Goal: Information Seeking & Learning: Get advice/opinions

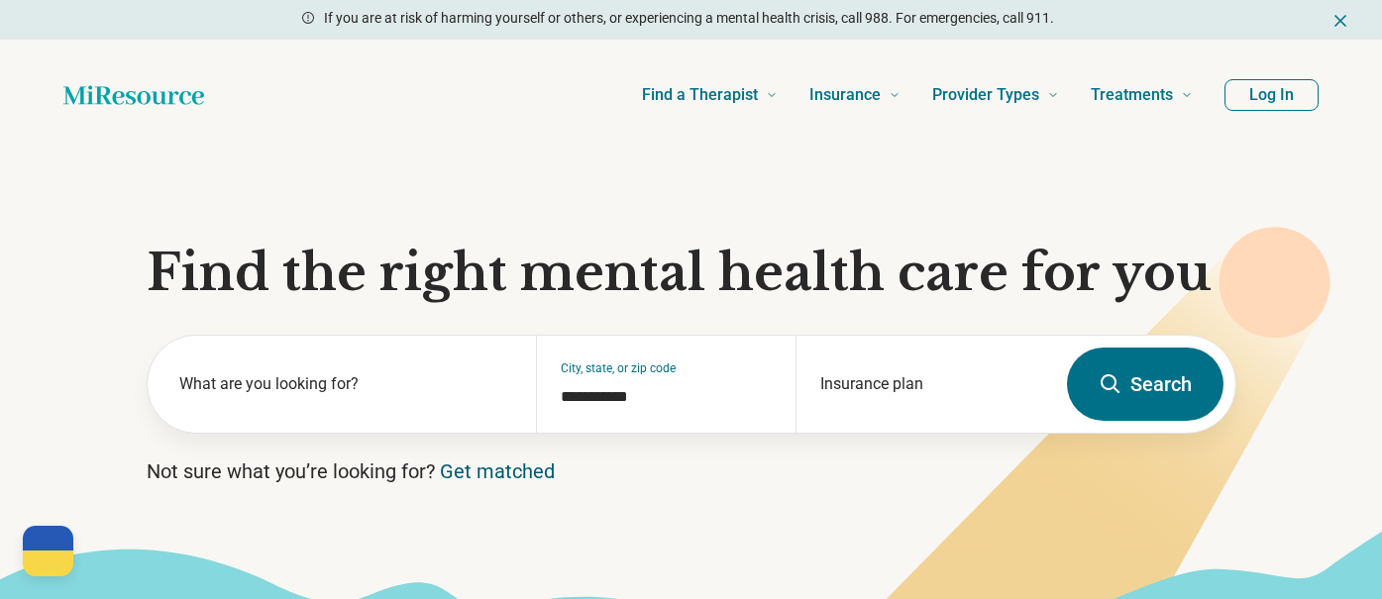
click at [497, 474] on link "Get matched" at bounding box center [497, 472] width 115 height 24
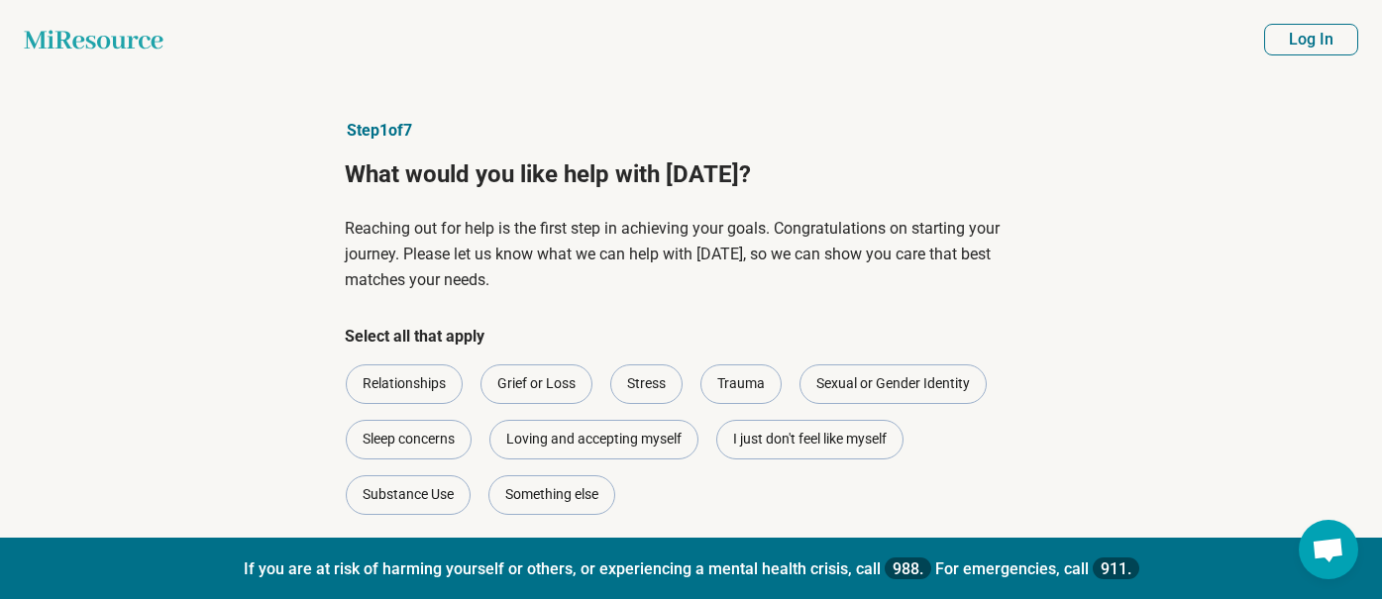
scroll to position [99, 0]
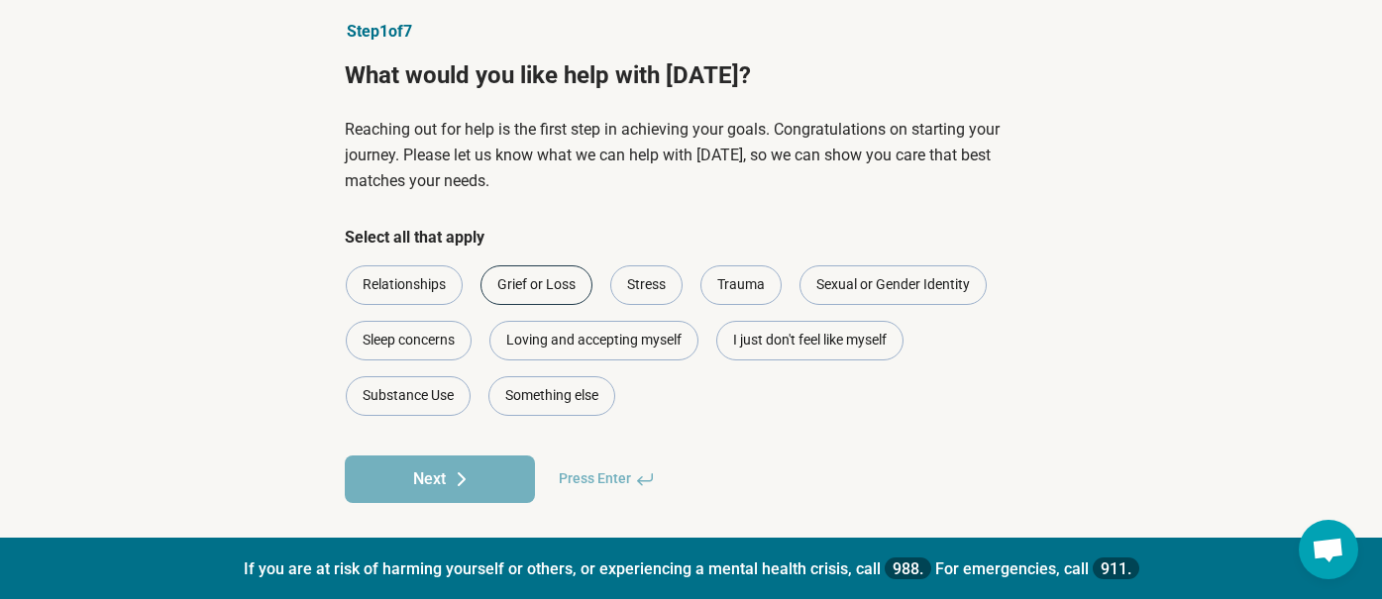
click at [527, 280] on div "Grief or Loss" at bounding box center [537, 286] width 112 height 40
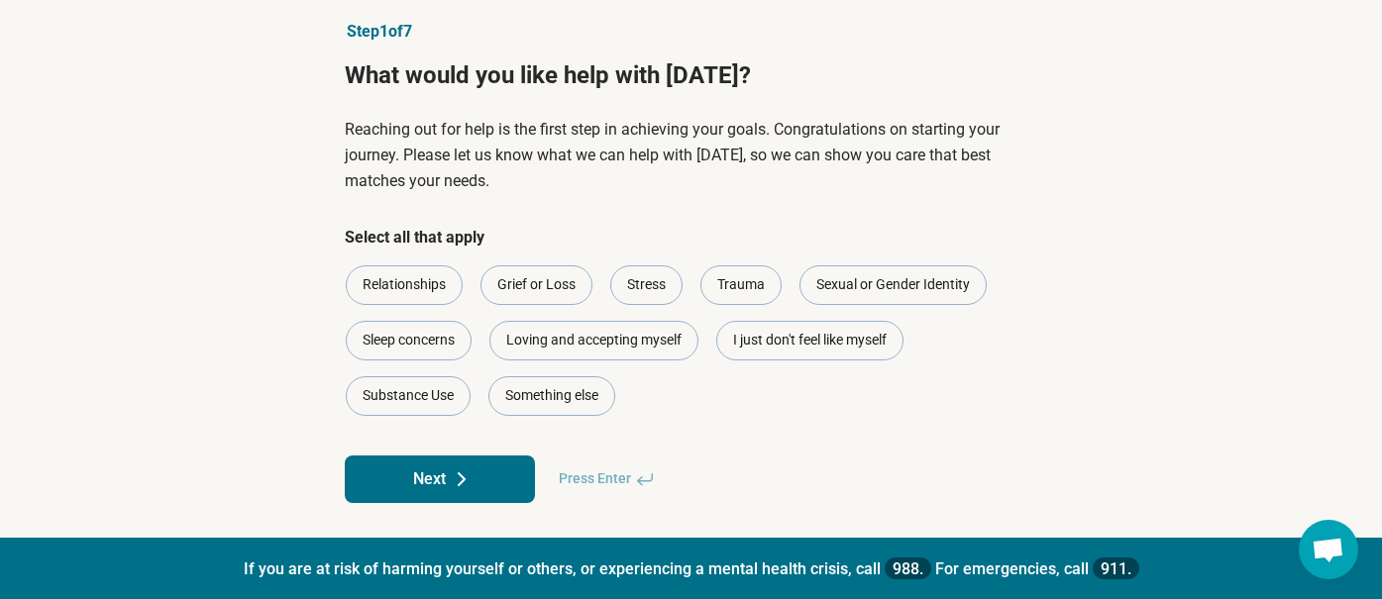
click at [467, 486] on icon at bounding box center [462, 480] width 24 height 24
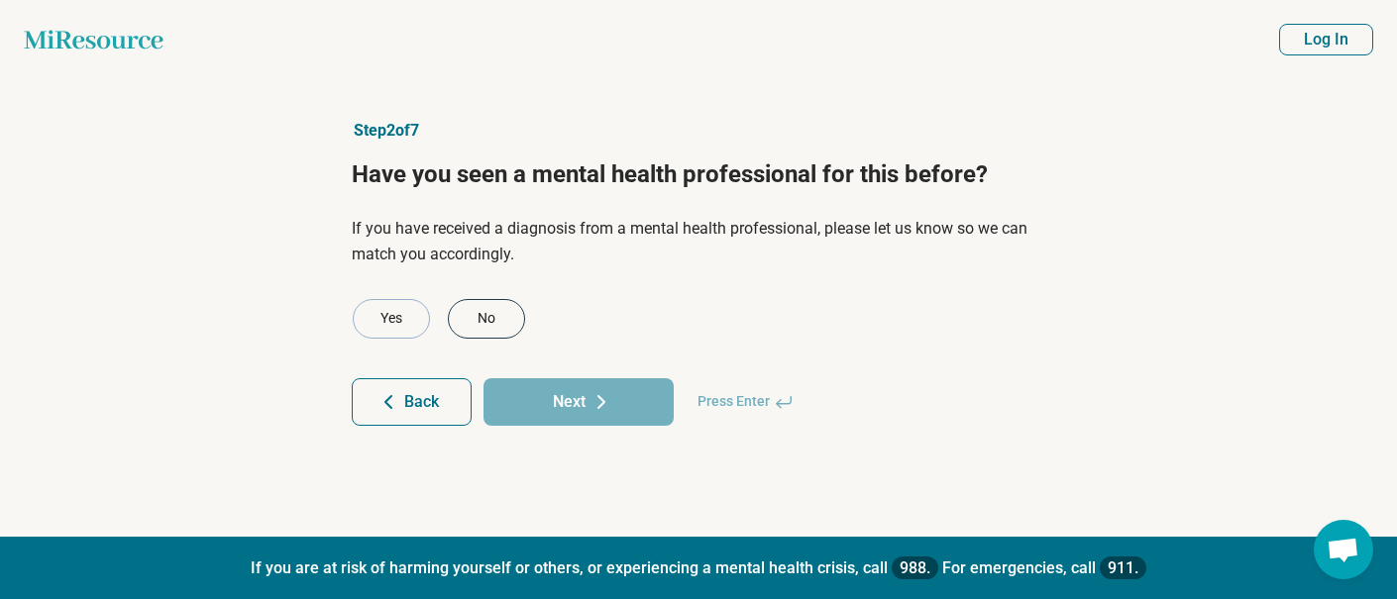
click at [475, 314] on div "No" at bounding box center [486, 319] width 77 height 40
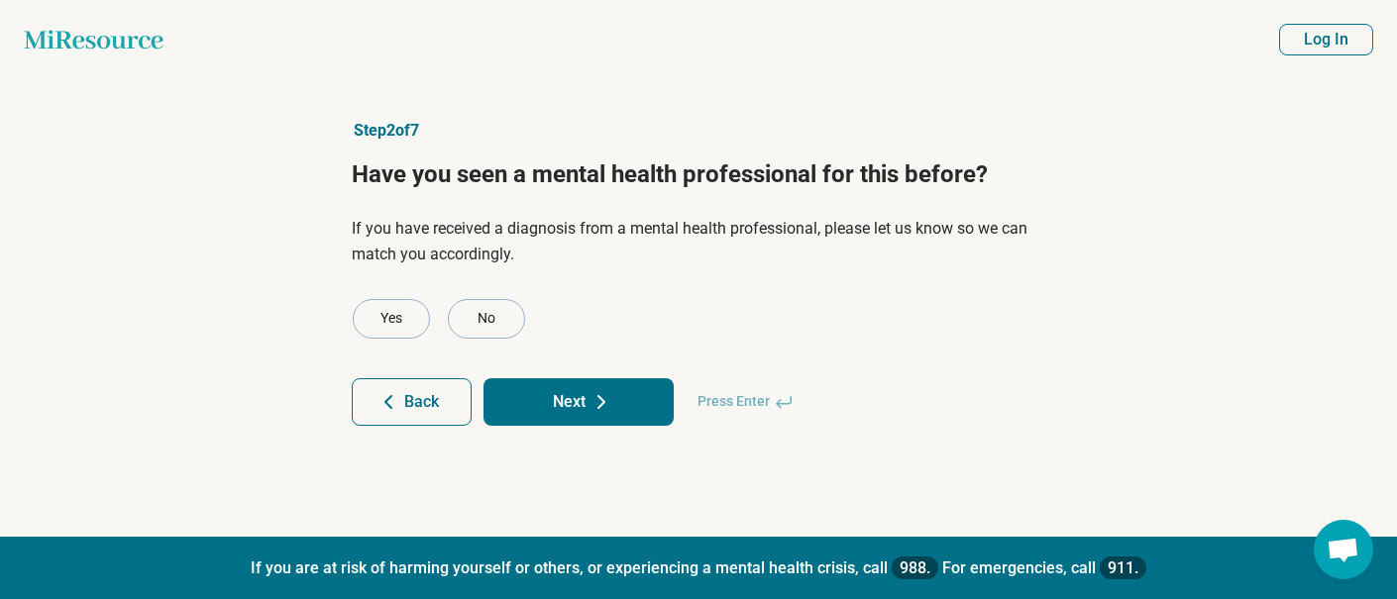
click at [580, 394] on button "Next" at bounding box center [579, 402] width 190 height 48
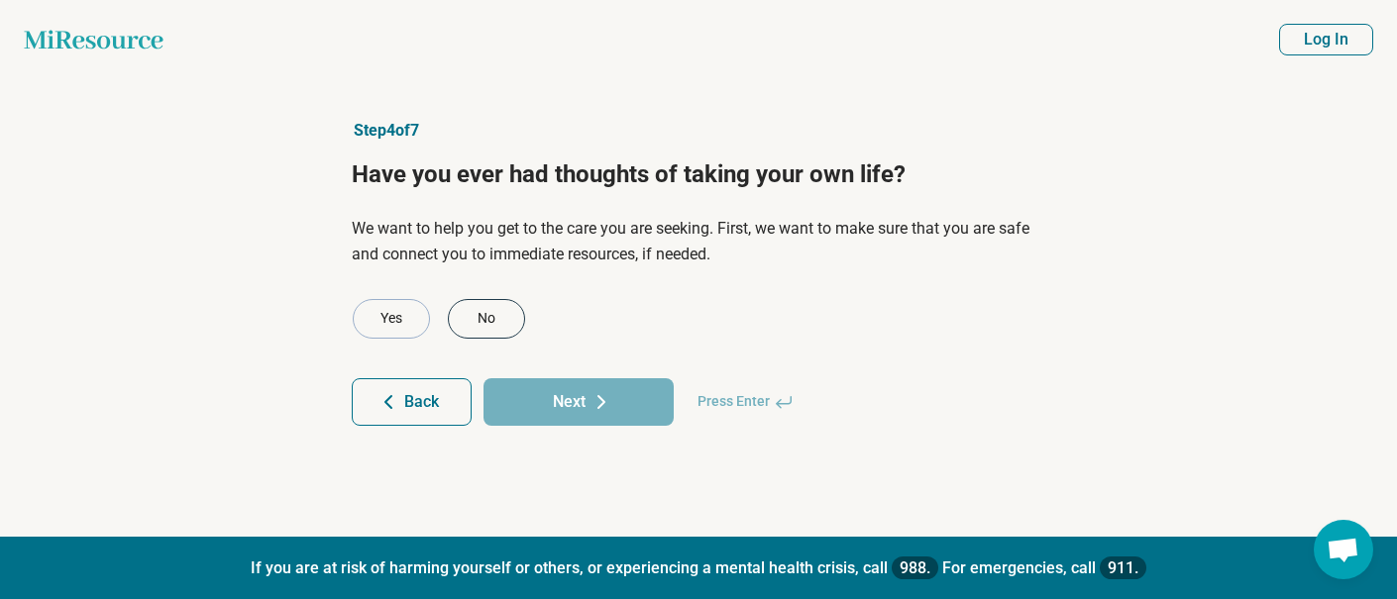
click at [496, 312] on div "No" at bounding box center [486, 319] width 77 height 40
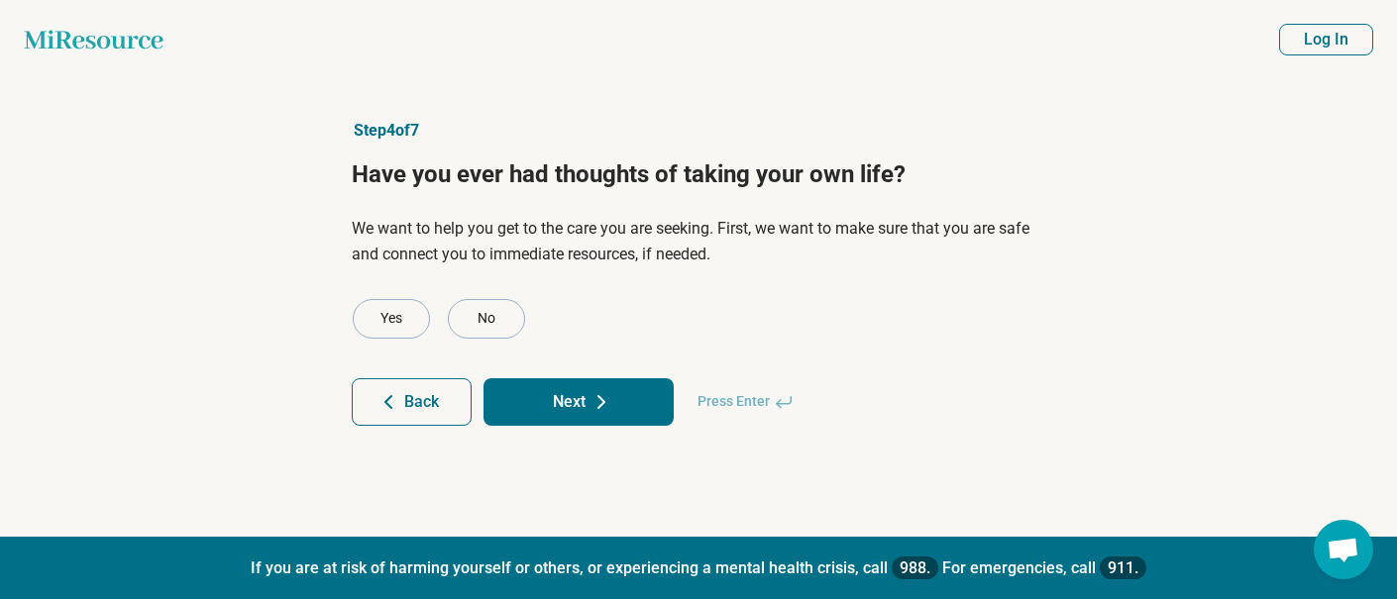
click at [588, 400] on button "Next" at bounding box center [579, 402] width 190 height 48
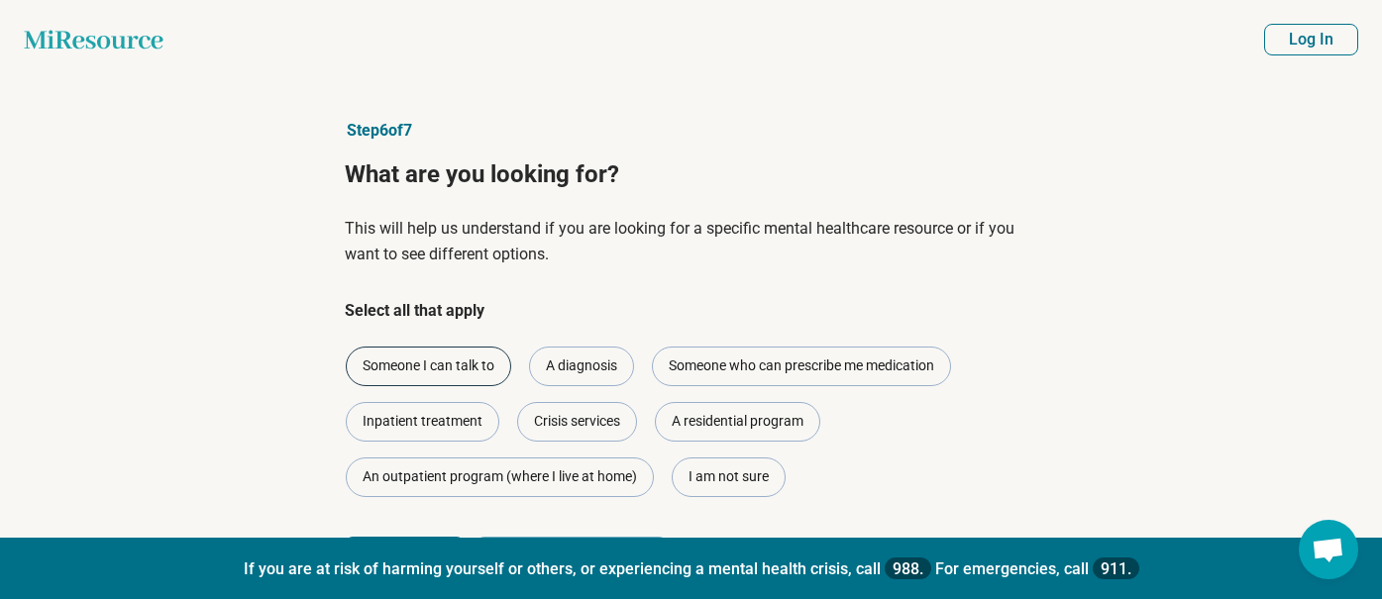
click at [458, 365] on div "Someone I can talk to" at bounding box center [428, 367] width 165 height 40
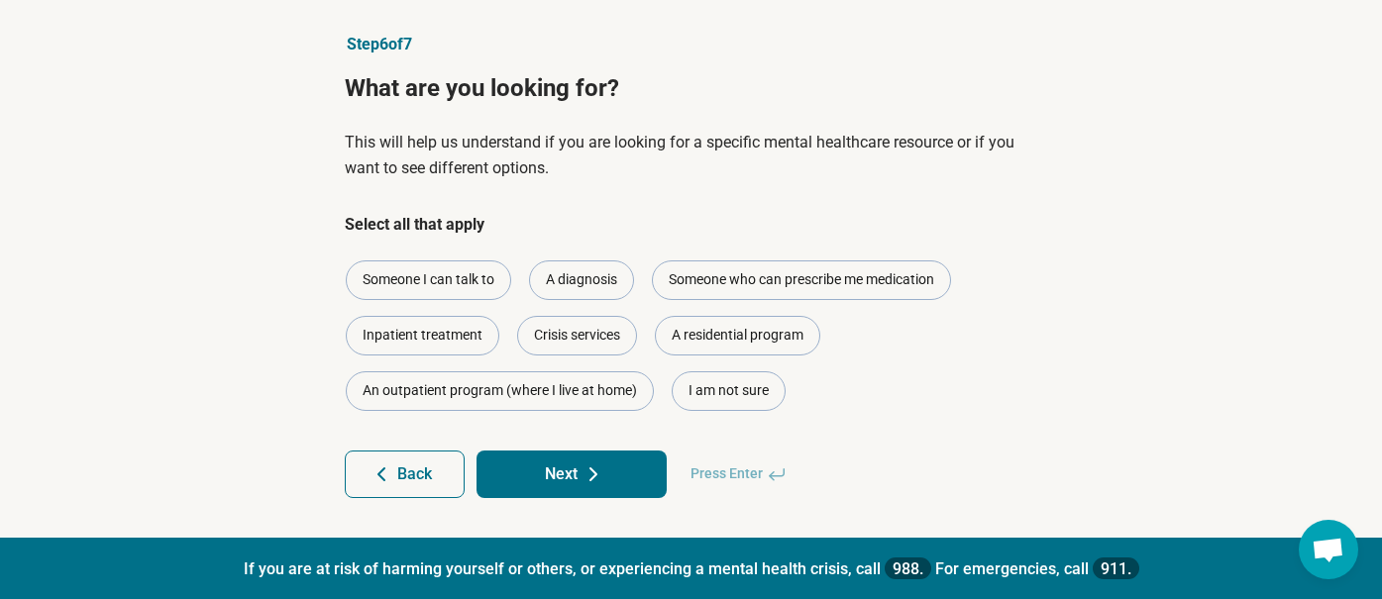
click at [583, 470] on icon at bounding box center [594, 475] width 24 height 24
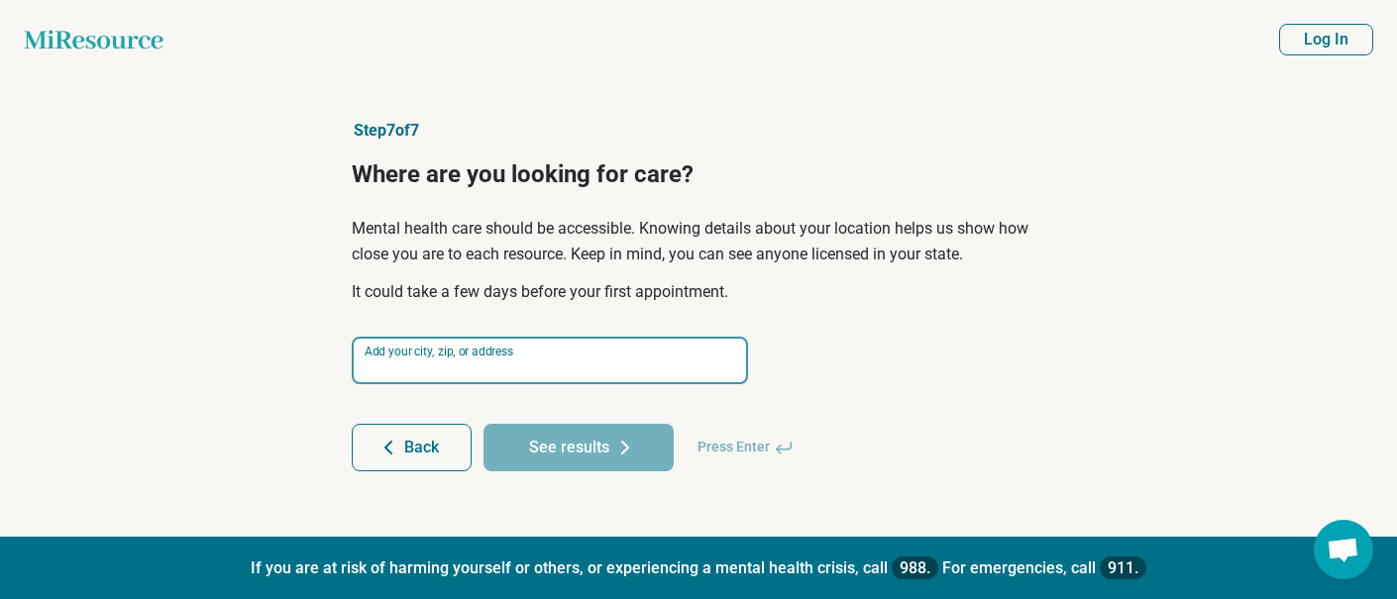
click at [551, 355] on input at bounding box center [550, 361] width 396 height 48
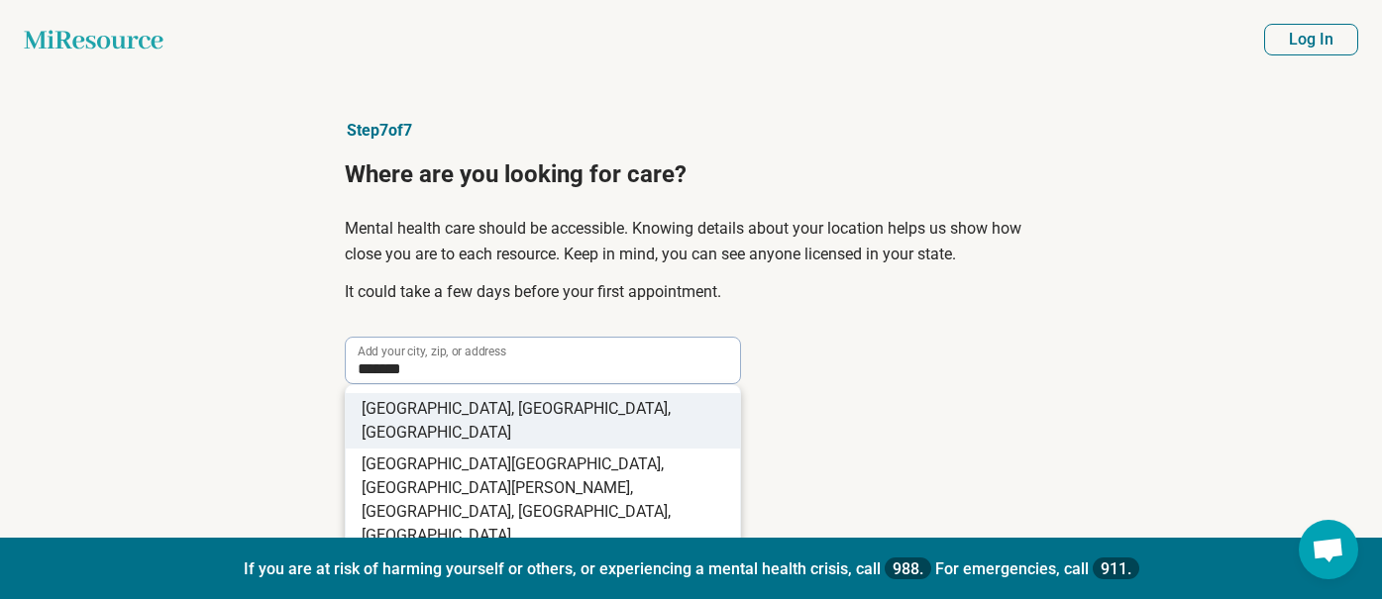
click at [516, 407] on li "[GEOGRAPHIC_DATA] , [GEOGRAPHIC_DATA], [GEOGRAPHIC_DATA]" at bounding box center [543, 420] width 394 height 55
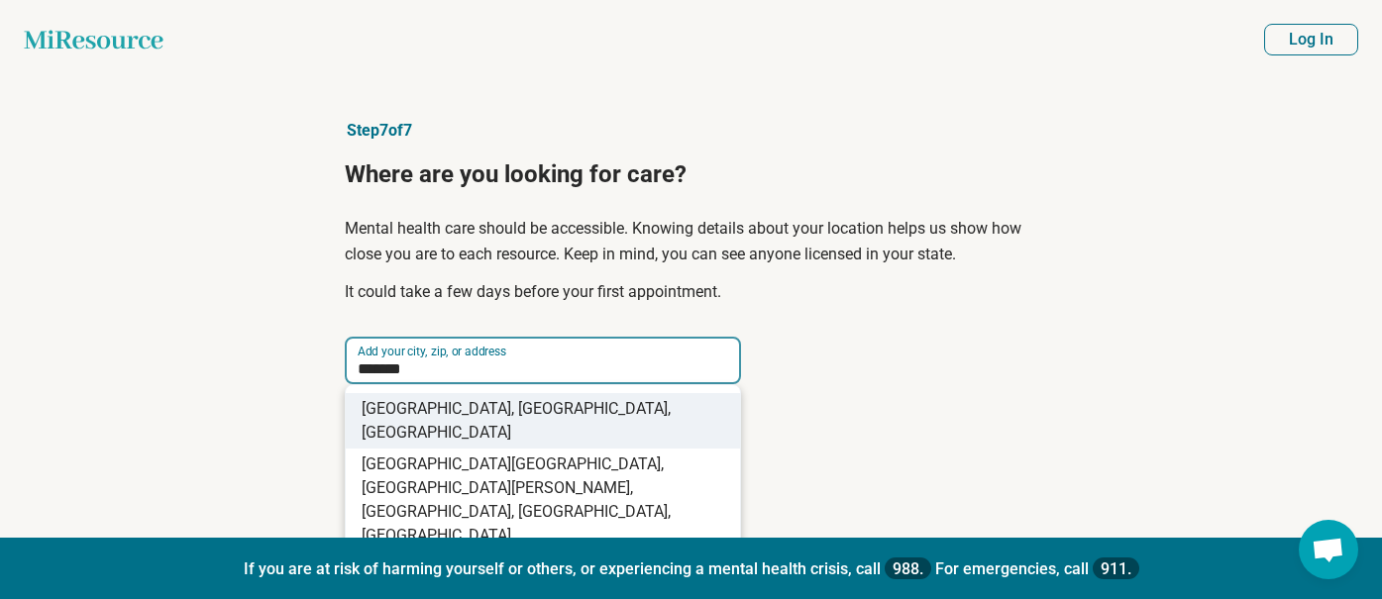
type input "**********"
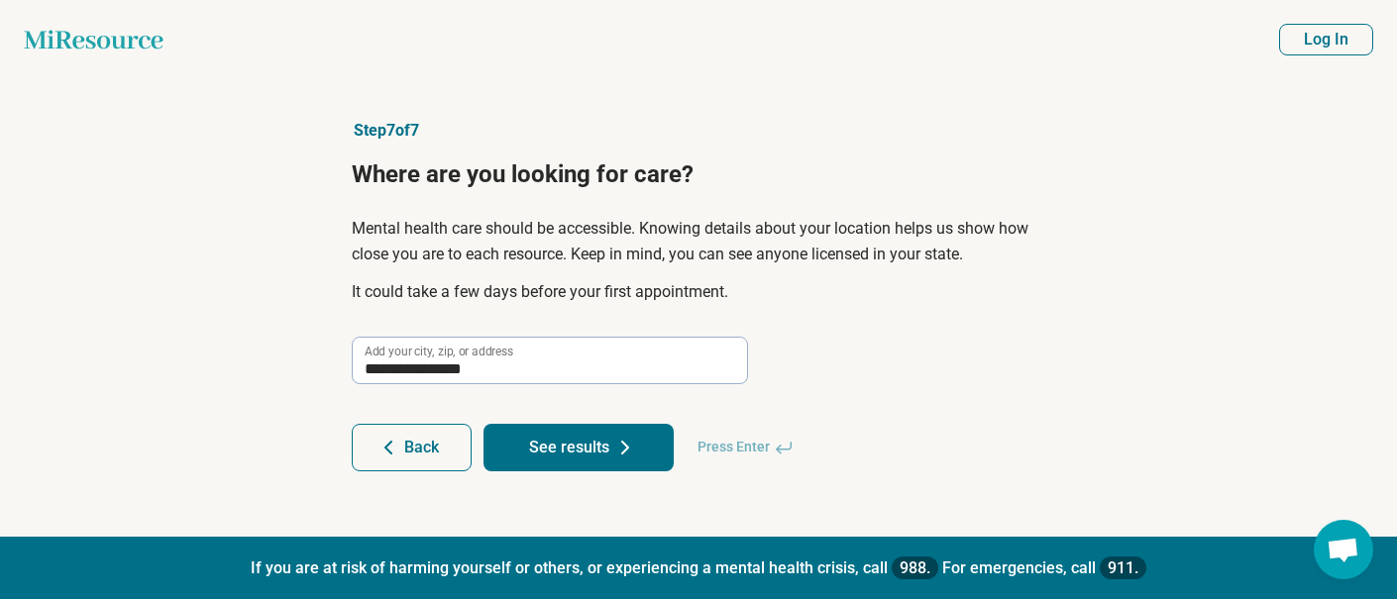
click at [590, 449] on button "See results" at bounding box center [579, 448] width 190 height 48
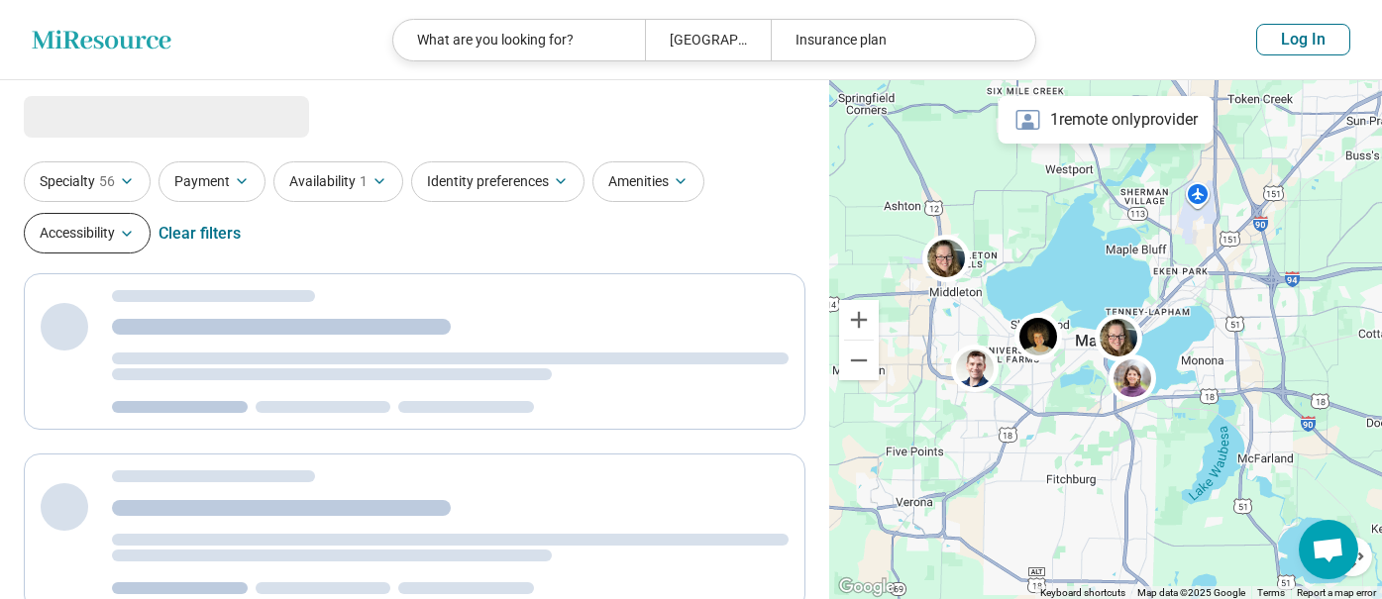
select select "***"
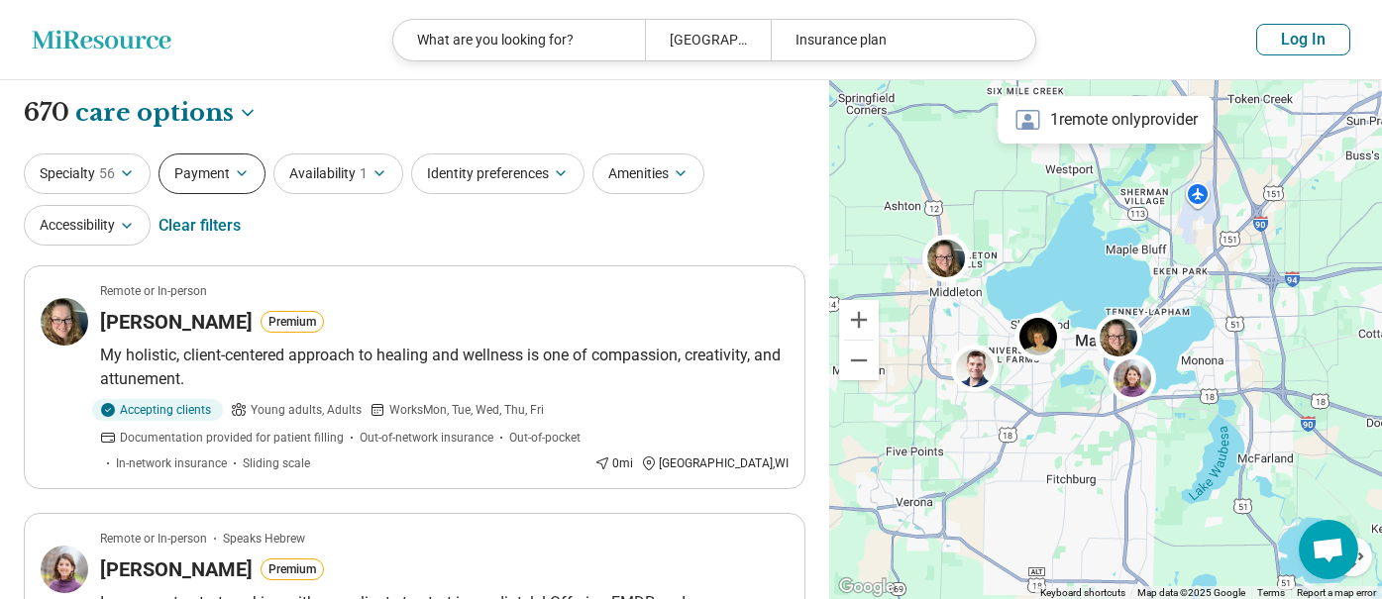
click at [224, 178] on button "Payment" at bounding box center [212, 174] width 107 height 41
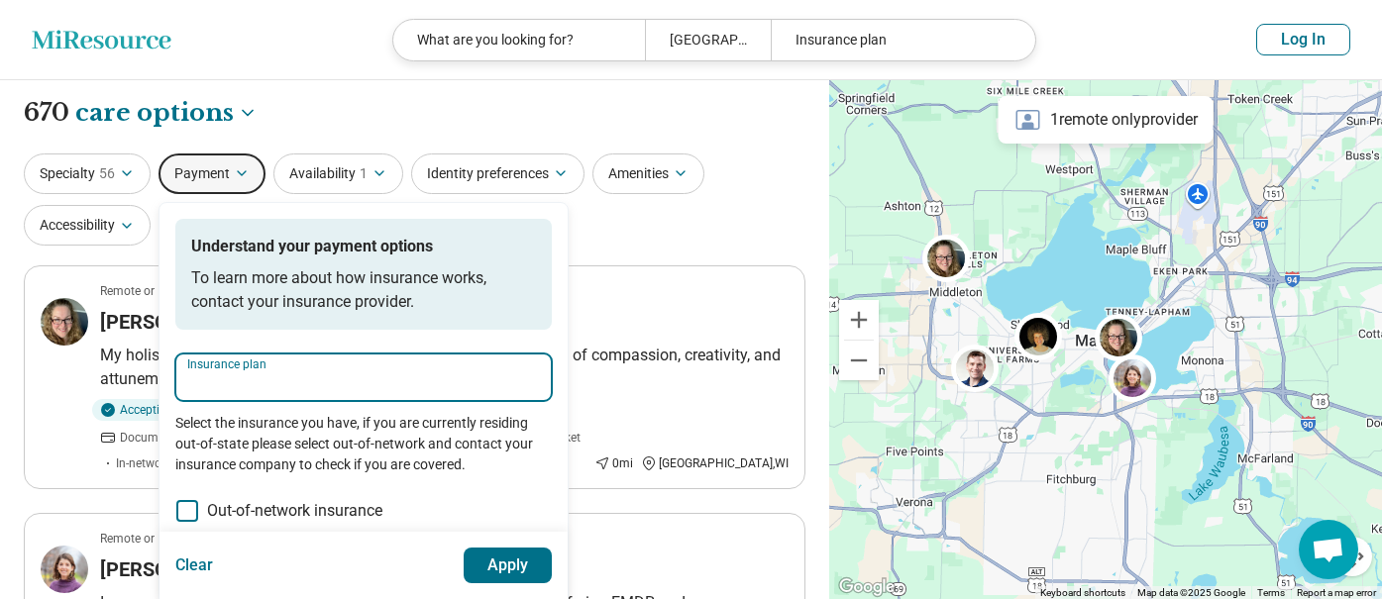
click at [250, 387] on input "Insurance plan" at bounding box center [363, 384] width 353 height 24
click at [243, 438] on div "BadgerCare" at bounding box center [236, 437] width 121 height 40
type input "**********"
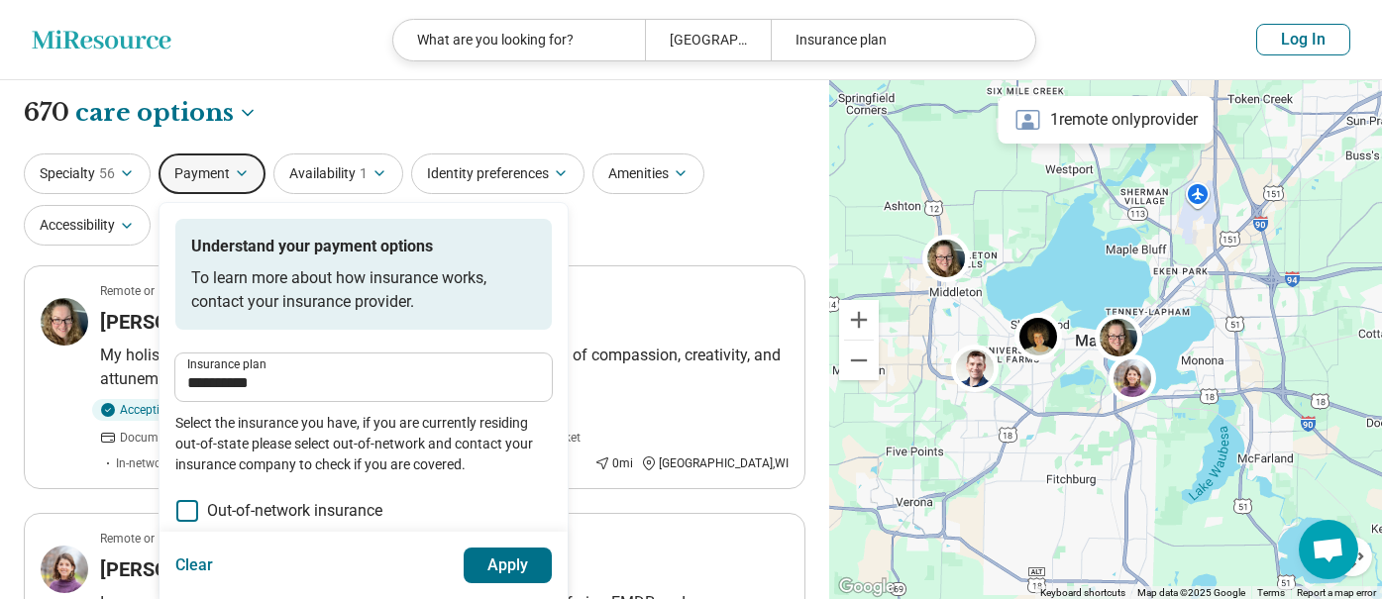
click at [522, 566] on button "Apply" at bounding box center [508, 566] width 89 height 36
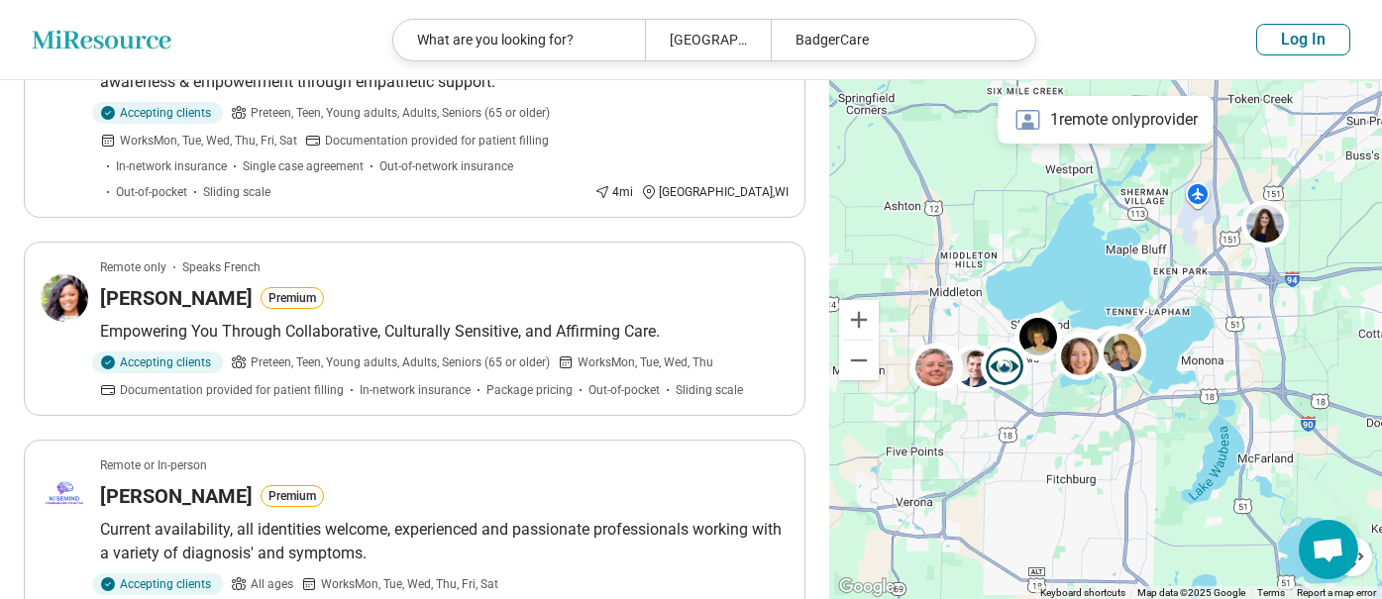
scroll to position [297, 0]
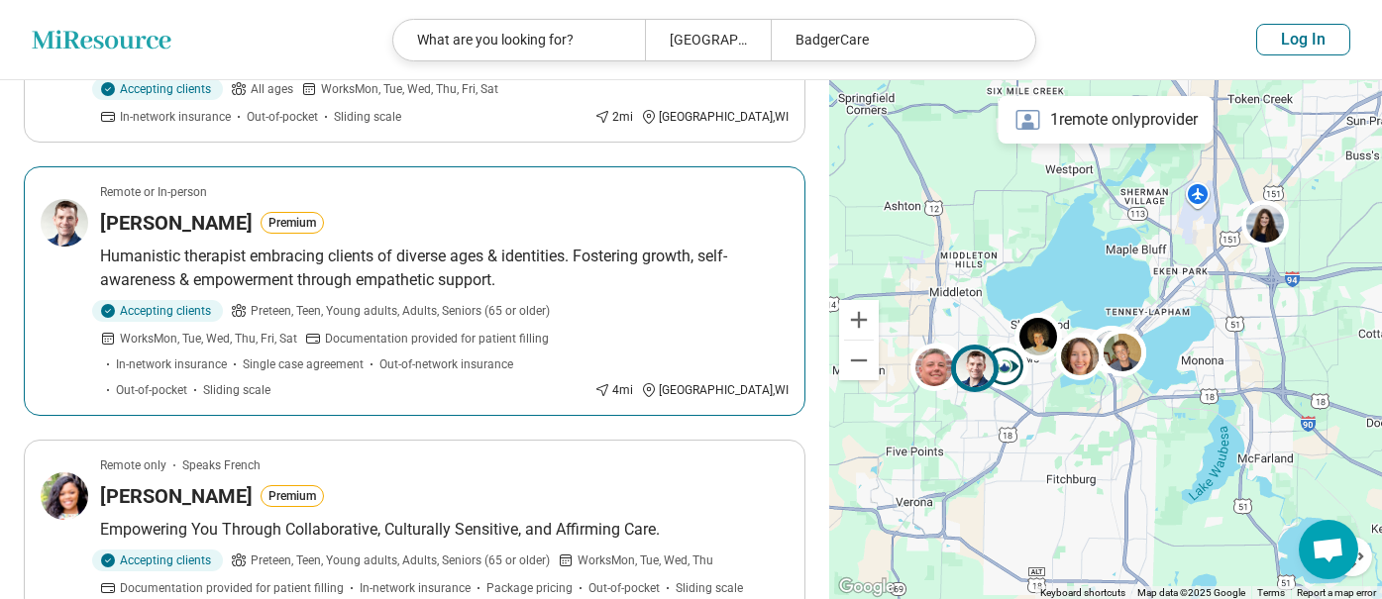
click at [143, 215] on h3 "[PERSON_NAME]" at bounding box center [176, 223] width 153 height 28
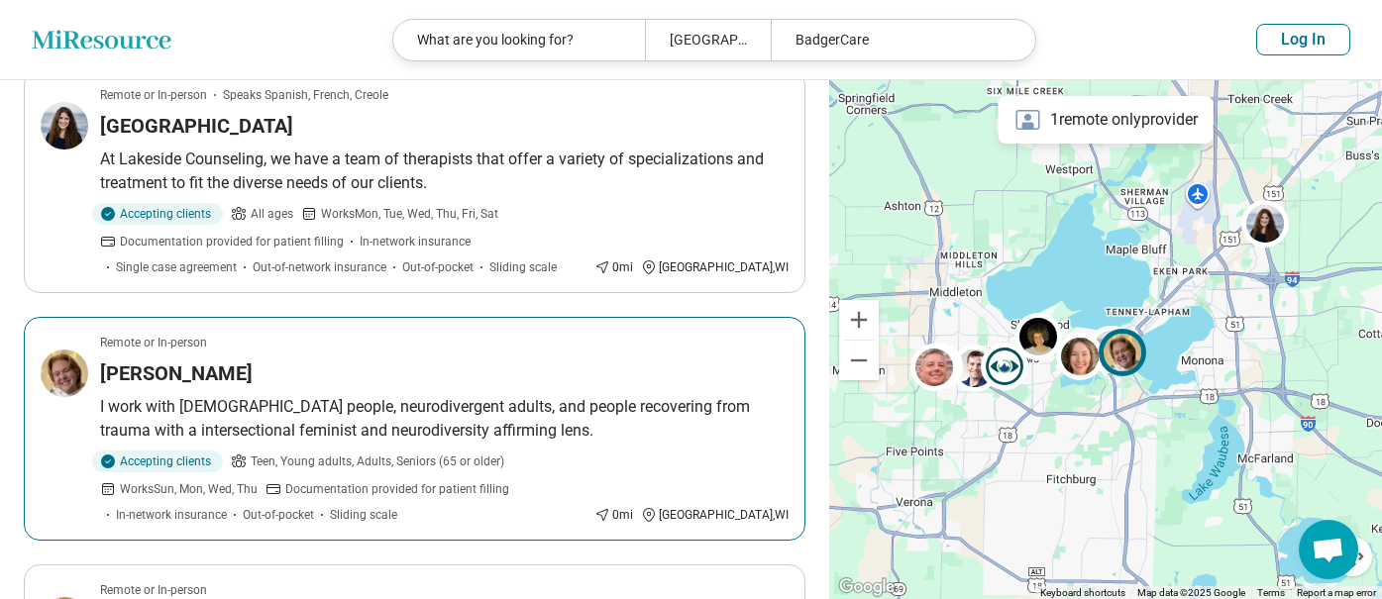
scroll to position [1486, 0]
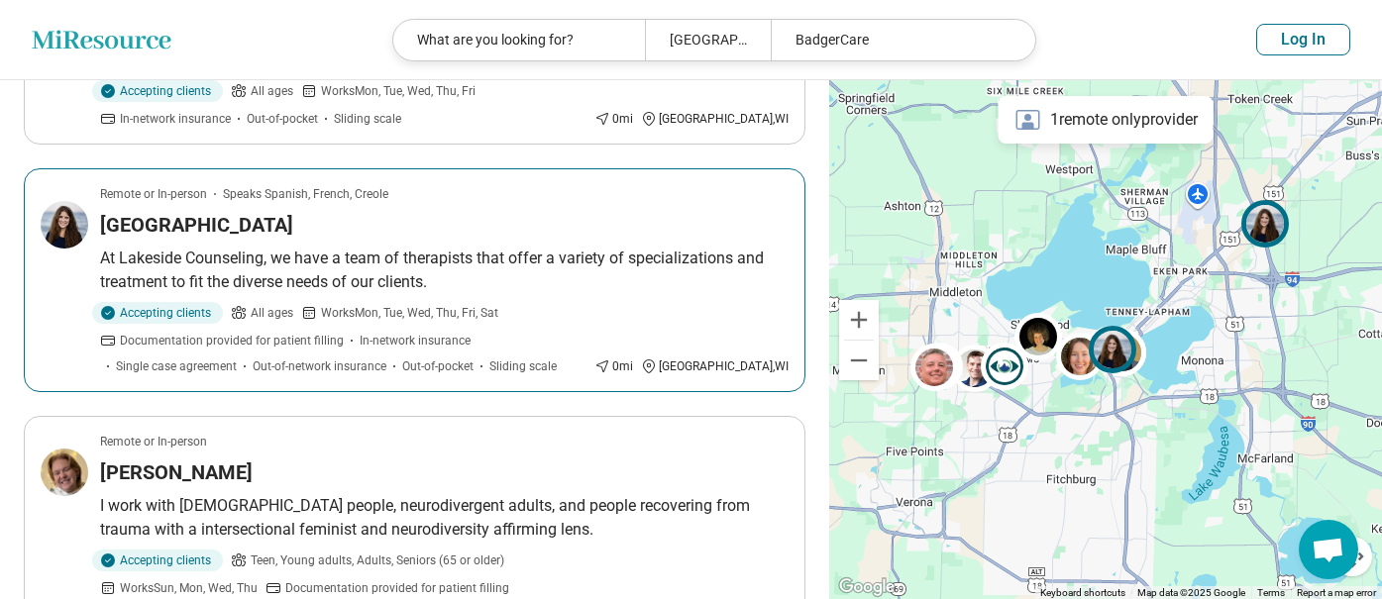
click at [293, 211] on h3 "[GEOGRAPHIC_DATA]" at bounding box center [196, 225] width 193 height 28
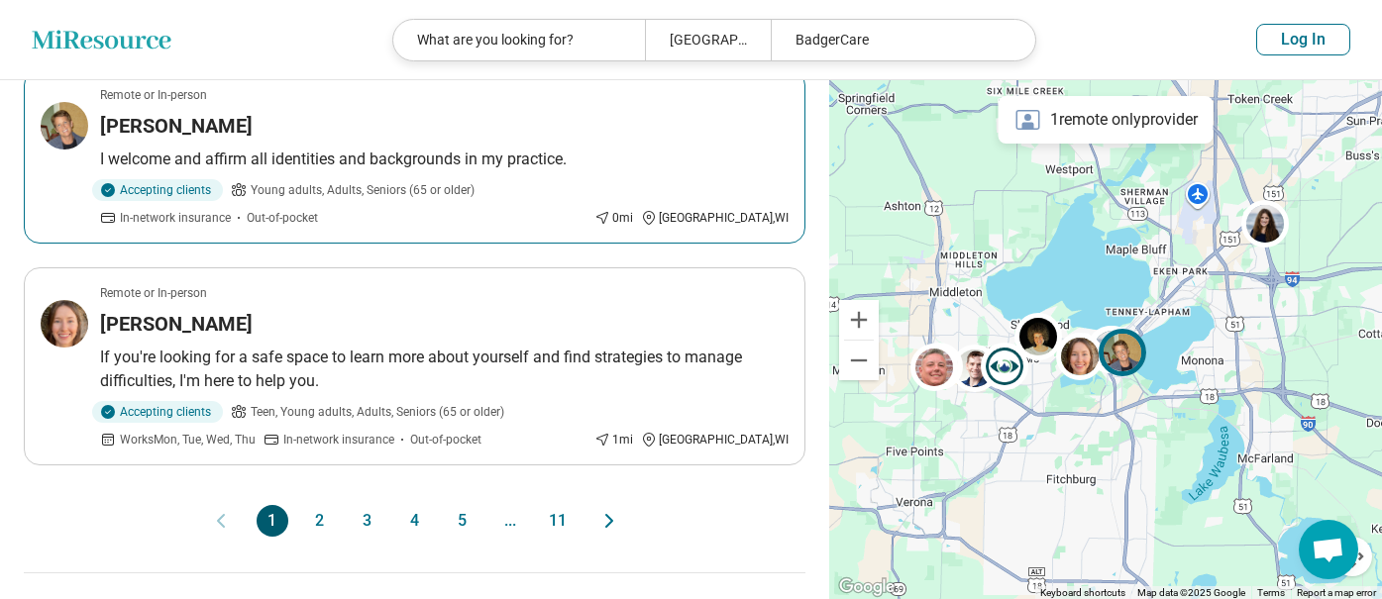
scroll to position [2180, 0]
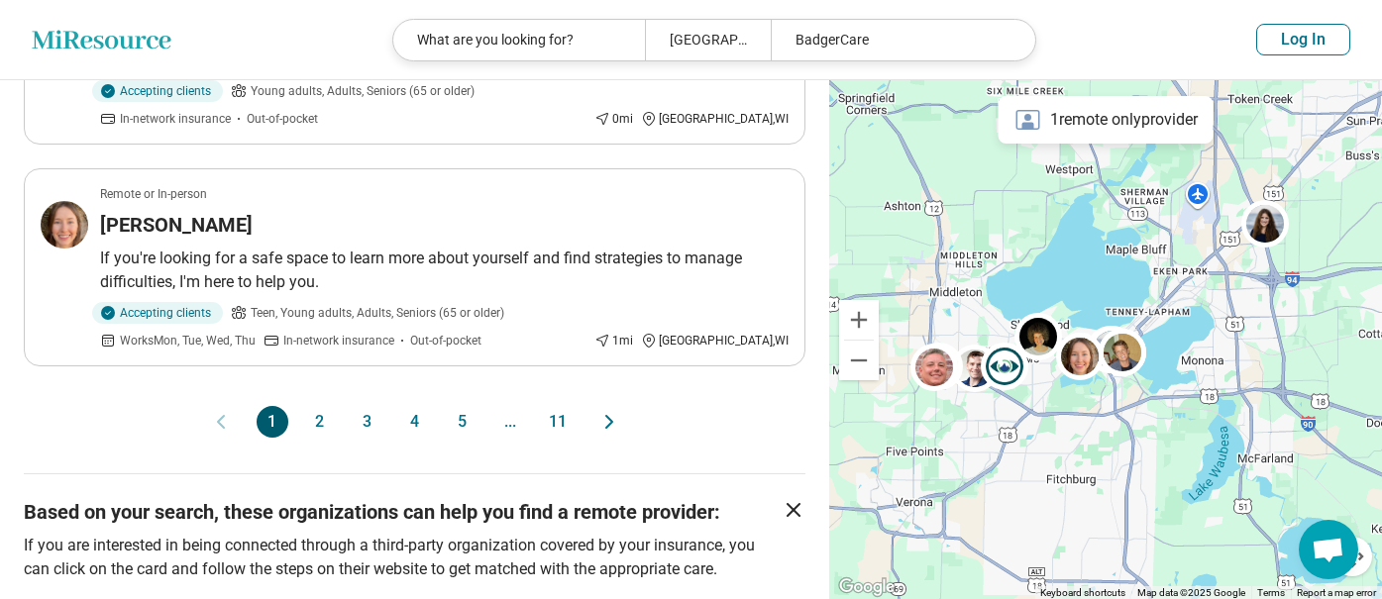
click at [324, 406] on button "2" at bounding box center [320, 422] width 32 height 32
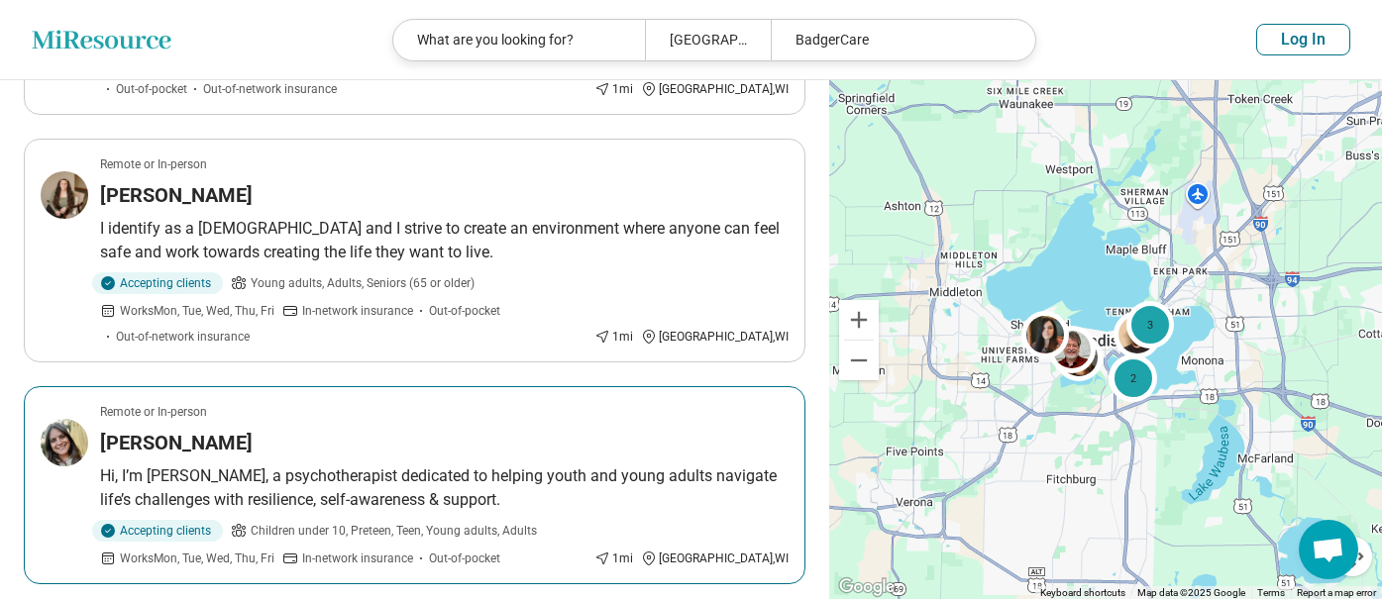
scroll to position [892, 0]
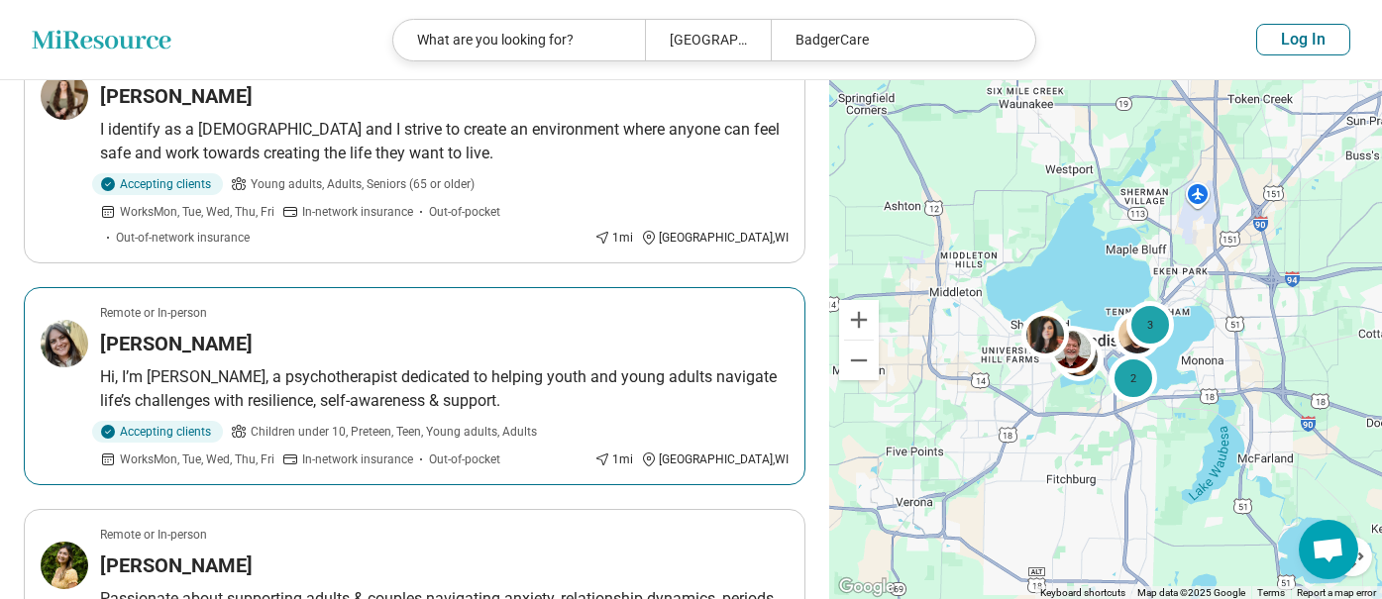
click at [159, 335] on h3 "[PERSON_NAME]" at bounding box center [176, 344] width 153 height 28
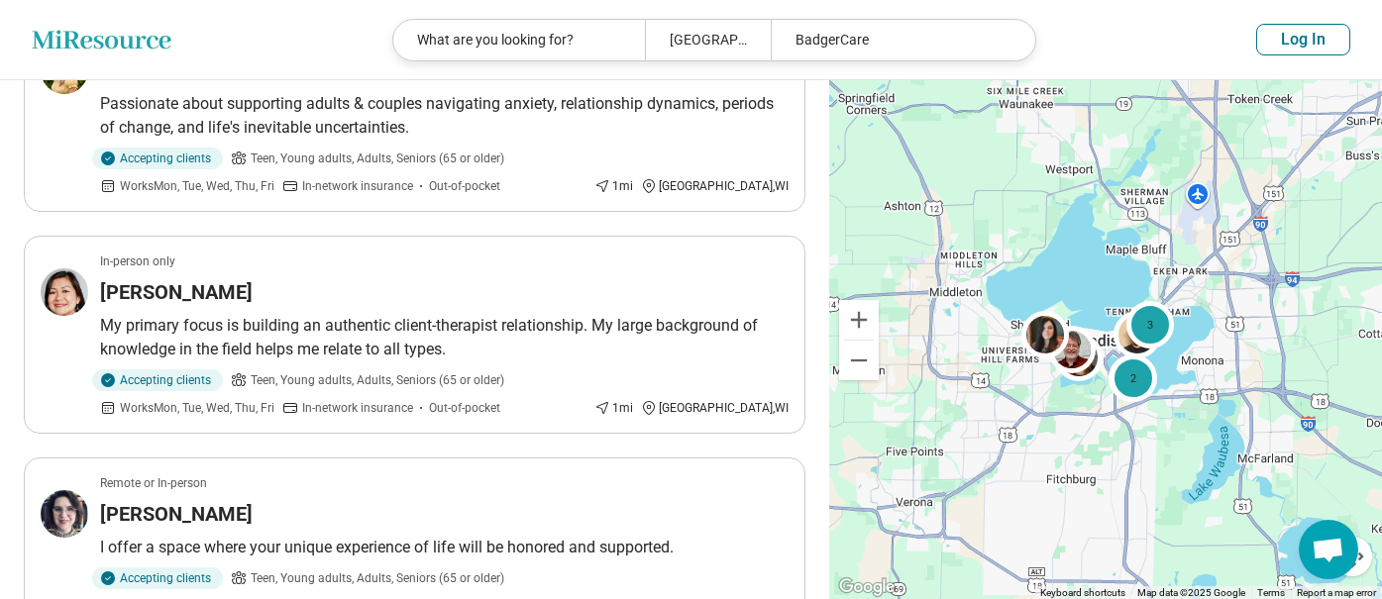
scroll to position [1486, 0]
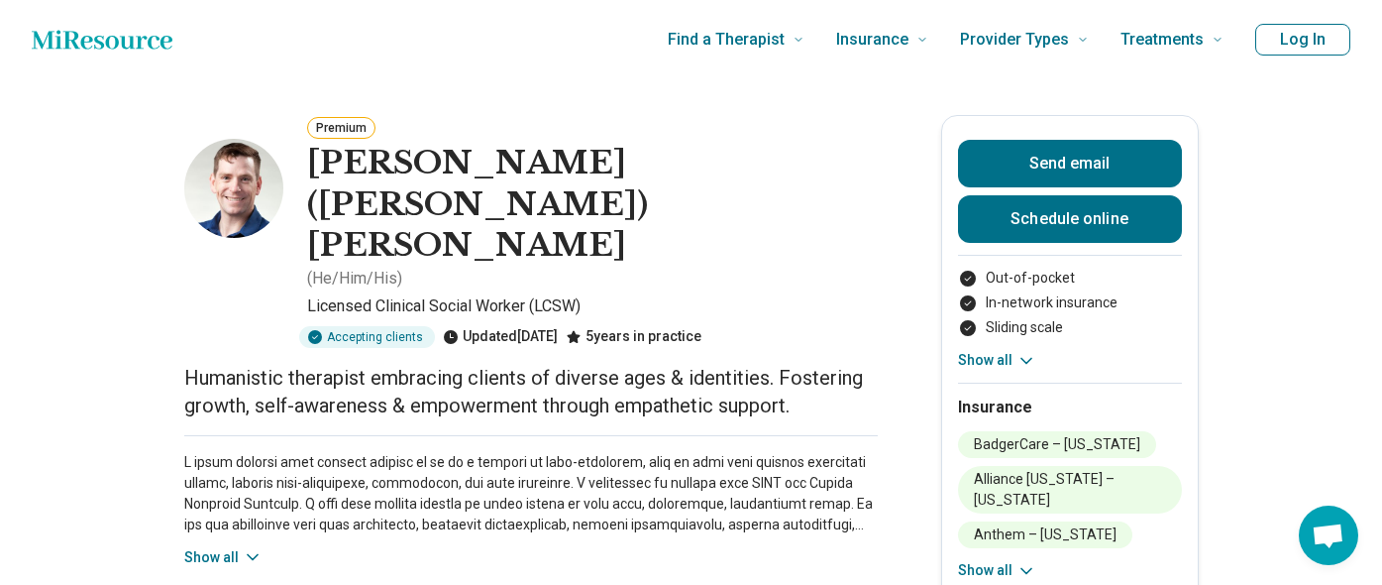
scroll to position [198, 0]
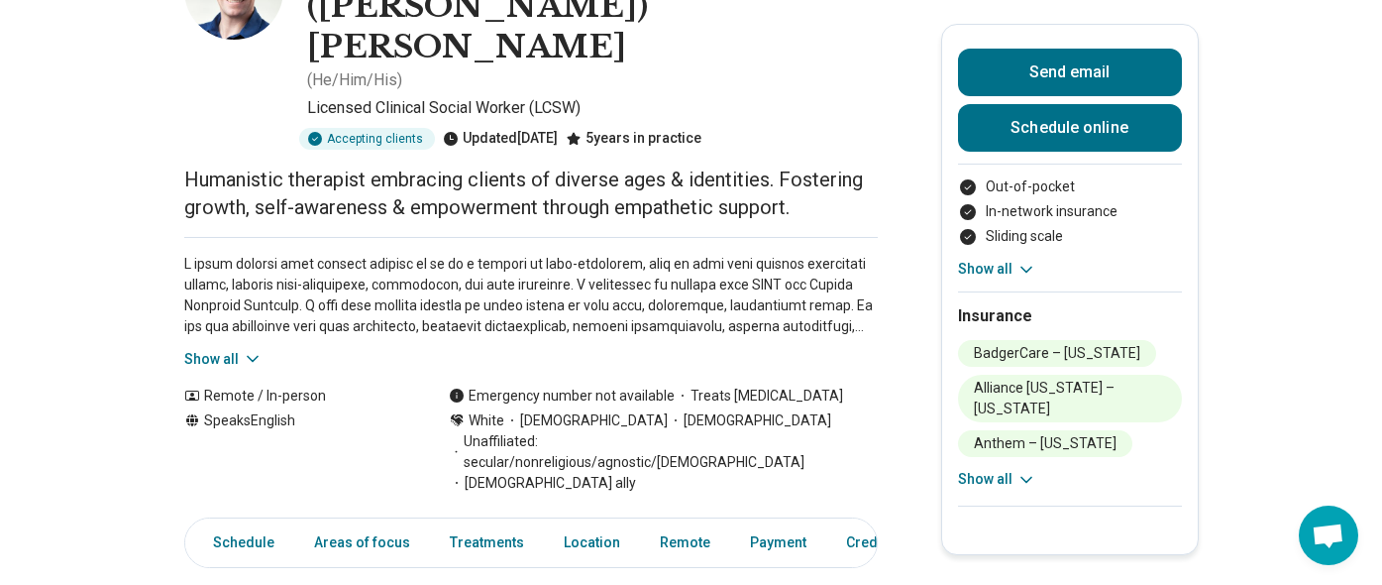
click at [1028, 478] on icon at bounding box center [1027, 480] width 20 height 20
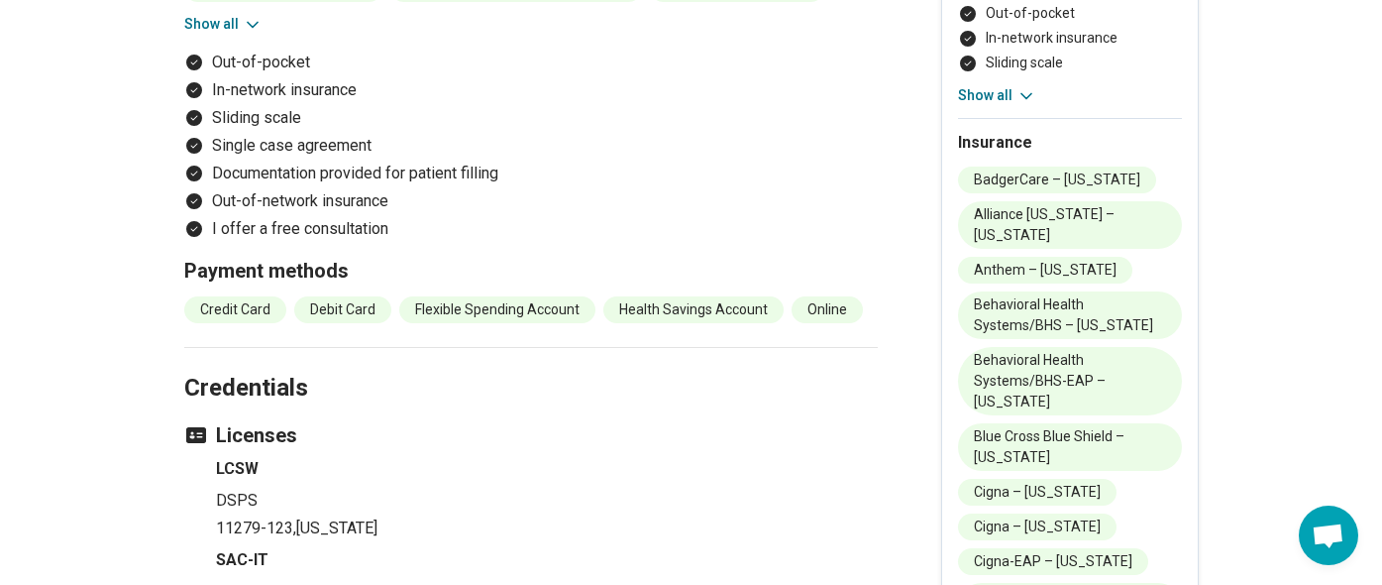
scroll to position [2576, 0]
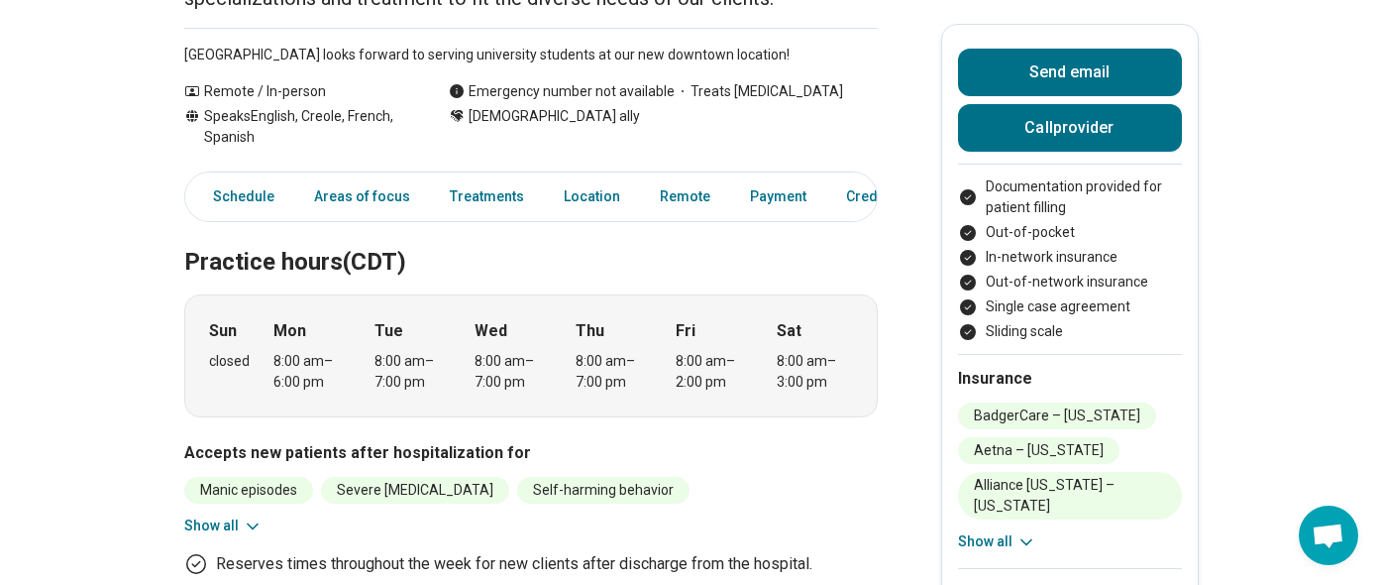
scroll to position [495, 0]
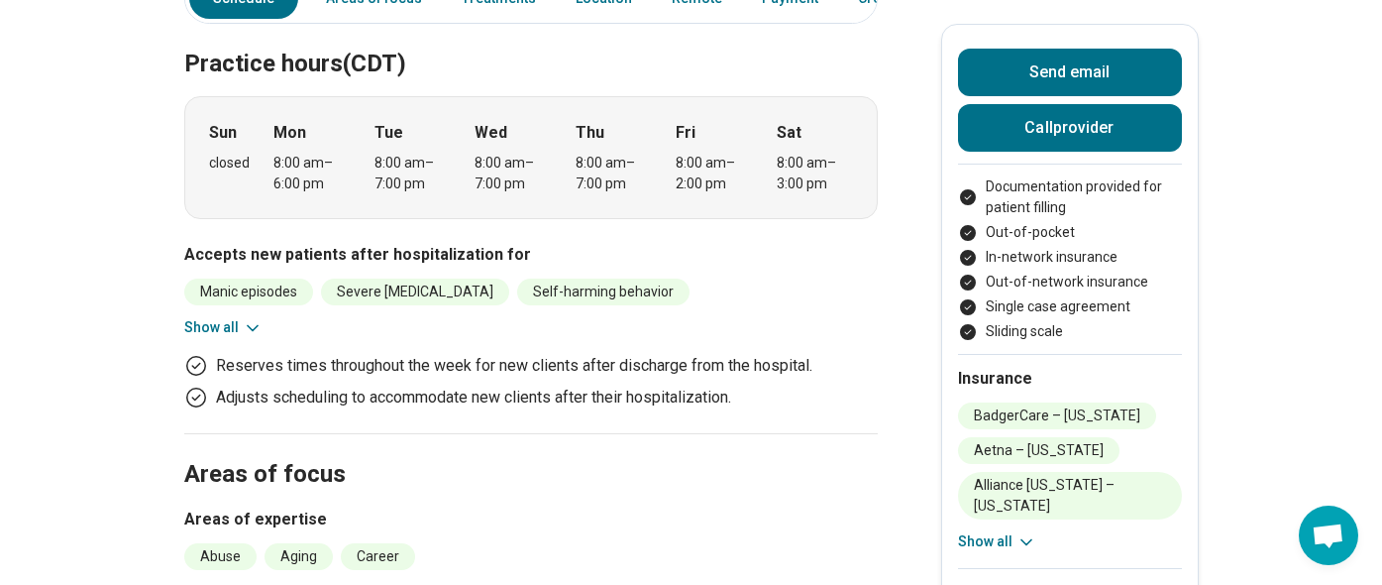
click at [1036, 544] on icon at bounding box center [1027, 542] width 20 height 20
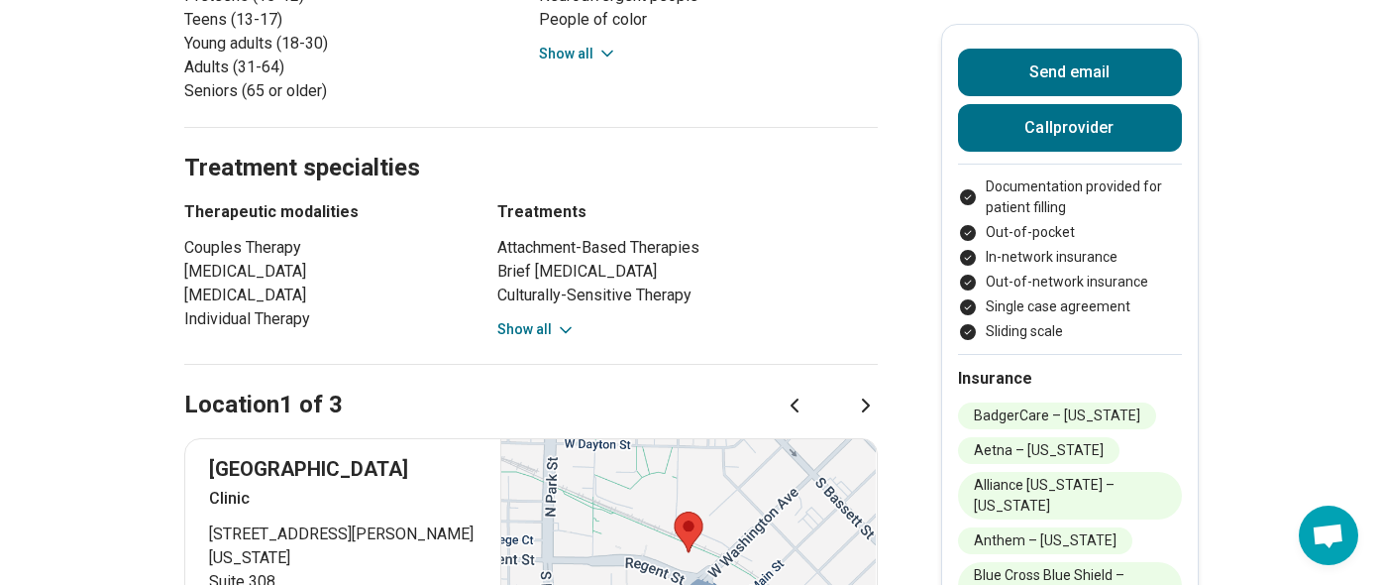
scroll to position [793, 0]
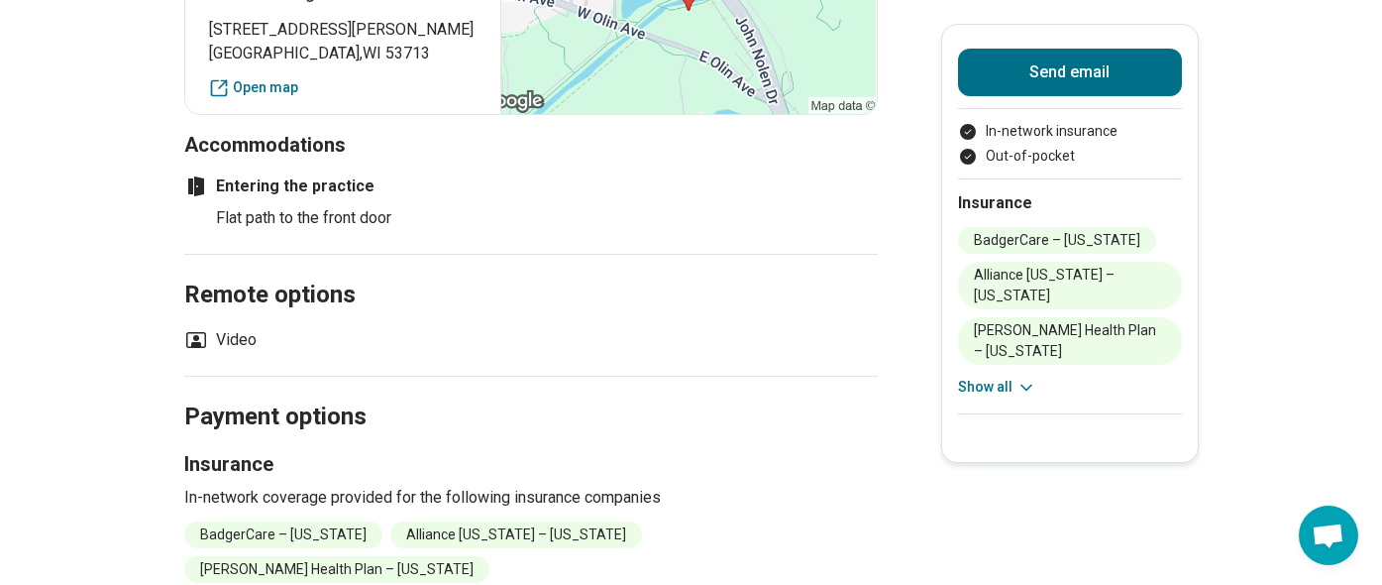
scroll to position [2081, 0]
